Goal: Task Accomplishment & Management: Use online tool/utility

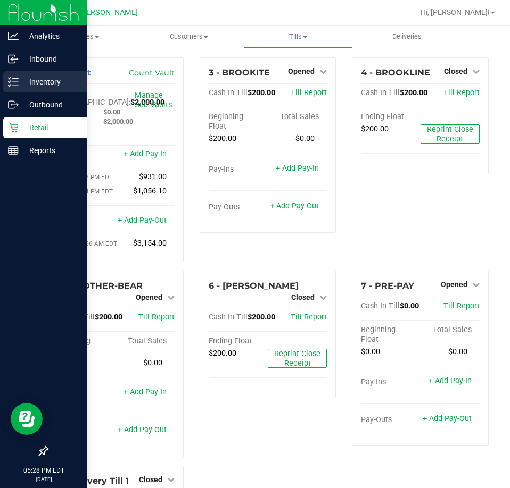
click at [14, 85] on icon at bounding box center [13, 82] width 11 height 11
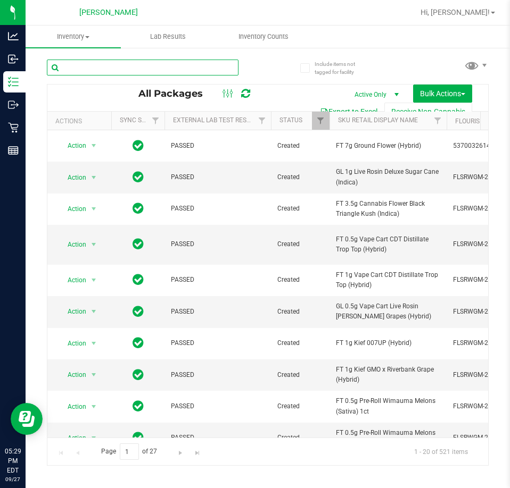
click at [138, 69] on input "text" at bounding box center [142, 68] width 191 height 16
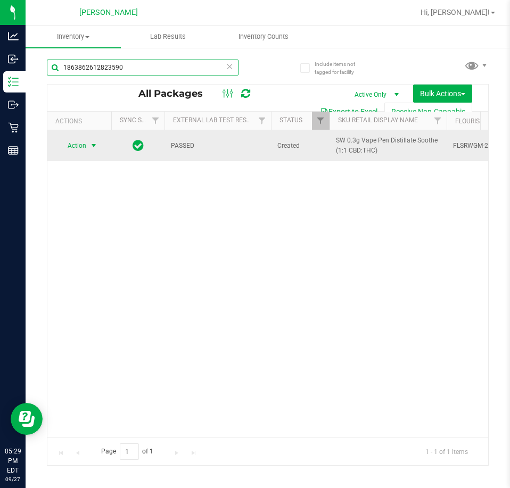
type input "1863862612823590"
click at [70, 144] on span "Action" at bounding box center [72, 145] width 29 height 15
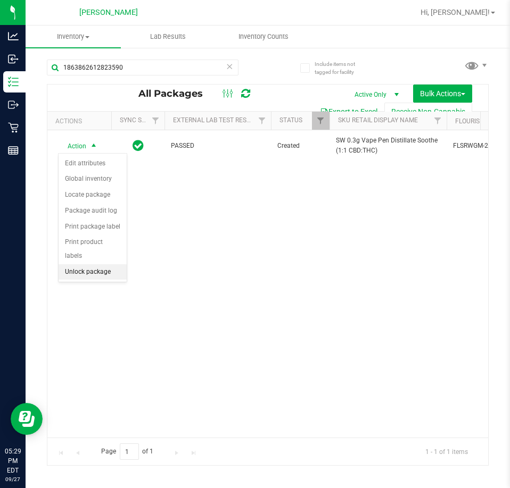
click at [113, 266] on li "Unlock package" at bounding box center [93, 272] width 68 height 16
